Goal: Task Accomplishment & Management: Use online tool/utility

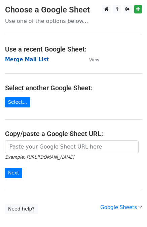
click at [24, 58] on strong "Merge Mail List" at bounding box center [27, 59] width 44 height 6
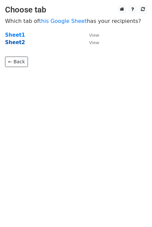
click at [17, 43] on strong "Sheet2" at bounding box center [15, 42] width 20 height 6
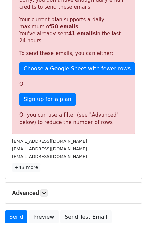
scroll to position [161, 0]
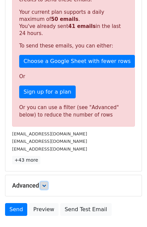
click at [45, 185] on icon at bounding box center [44, 185] width 4 height 4
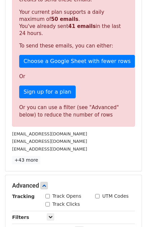
click at [47, 195] on input "Track Opens" at bounding box center [47, 196] width 4 height 4
checkbox input "true"
click at [48, 203] on input "Track Clicks" at bounding box center [47, 204] width 4 height 4
checkbox input "true"
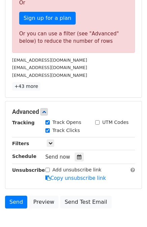
scroll to position [235, 0]
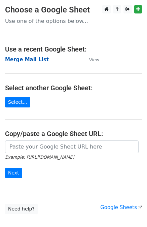
click at [38, 60] on strong "Merge Mail List" at bounding box center [27, 59] width 44 height 6
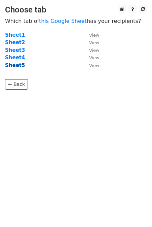
click at [16, 66] on strong "Sheet5" at bounding box center [15, 65] width 20 height 6
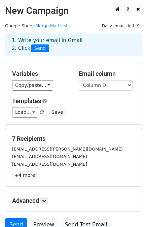
scroll to position [34, 0]
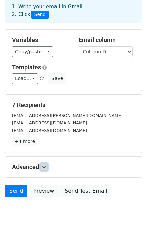
click at [46, 165] on icon at bounding box center [44, 167] width 4 height 4
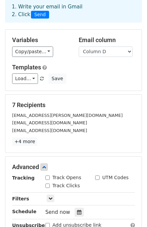
click at [49, 176] on input "Track Opens" at bounding box center [47, 177] width 4 height 4
checkbox input "true"
click at [47, 184] on input "Track Clicks" at bounding box center [47, 185] width 4 height 4
checkbox input "true"
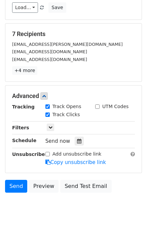
scroll to position [105, 0]
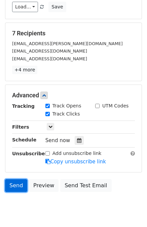
click at [15, 185] on link "Send" at bounding box center [16, 185] width 22 height 13
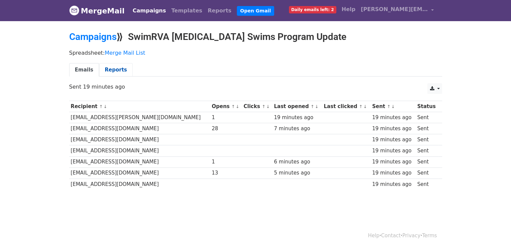
click at [117, 69] on link "Reports" at bounding box center [116, 70] width 34 height 14
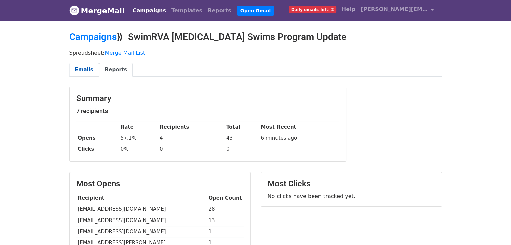
click at [85, 66] on link "Emails" at bounding box center [84, 70] width 30 height 14
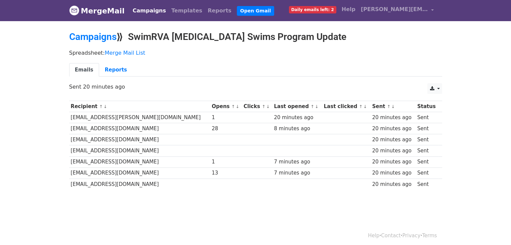
click at [322, 10] on span "Daily emails left: 2" at bounding box center [312, 9] width 47 height 7
